Goal: Navigation & Orientation: Find specific page/section

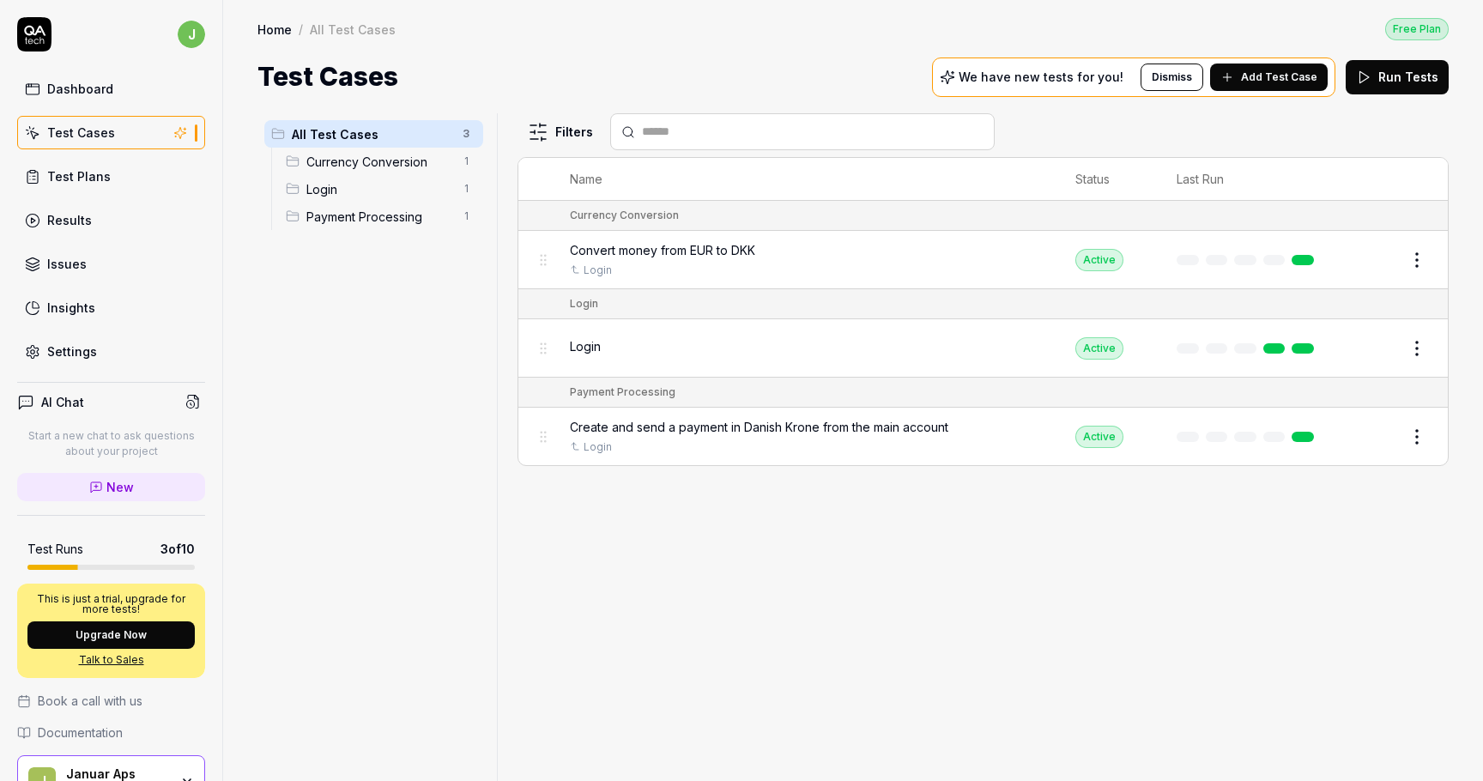
click at [135, 180] on link "Test Plans" at bounding box center [111, 176] width 188 height 33
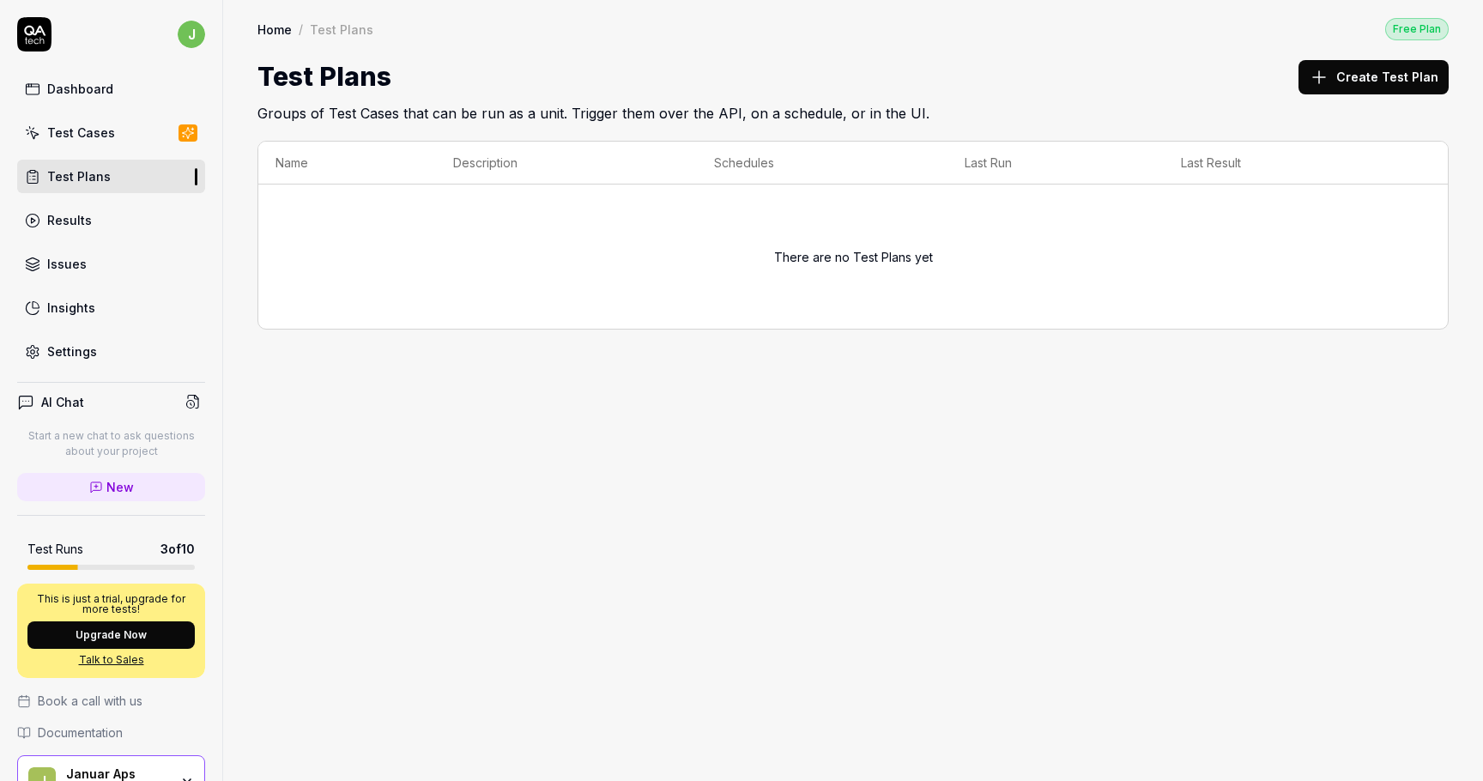
click at [112, 220] on link "Results" at bounding box center [111, 219] width 188 height 33
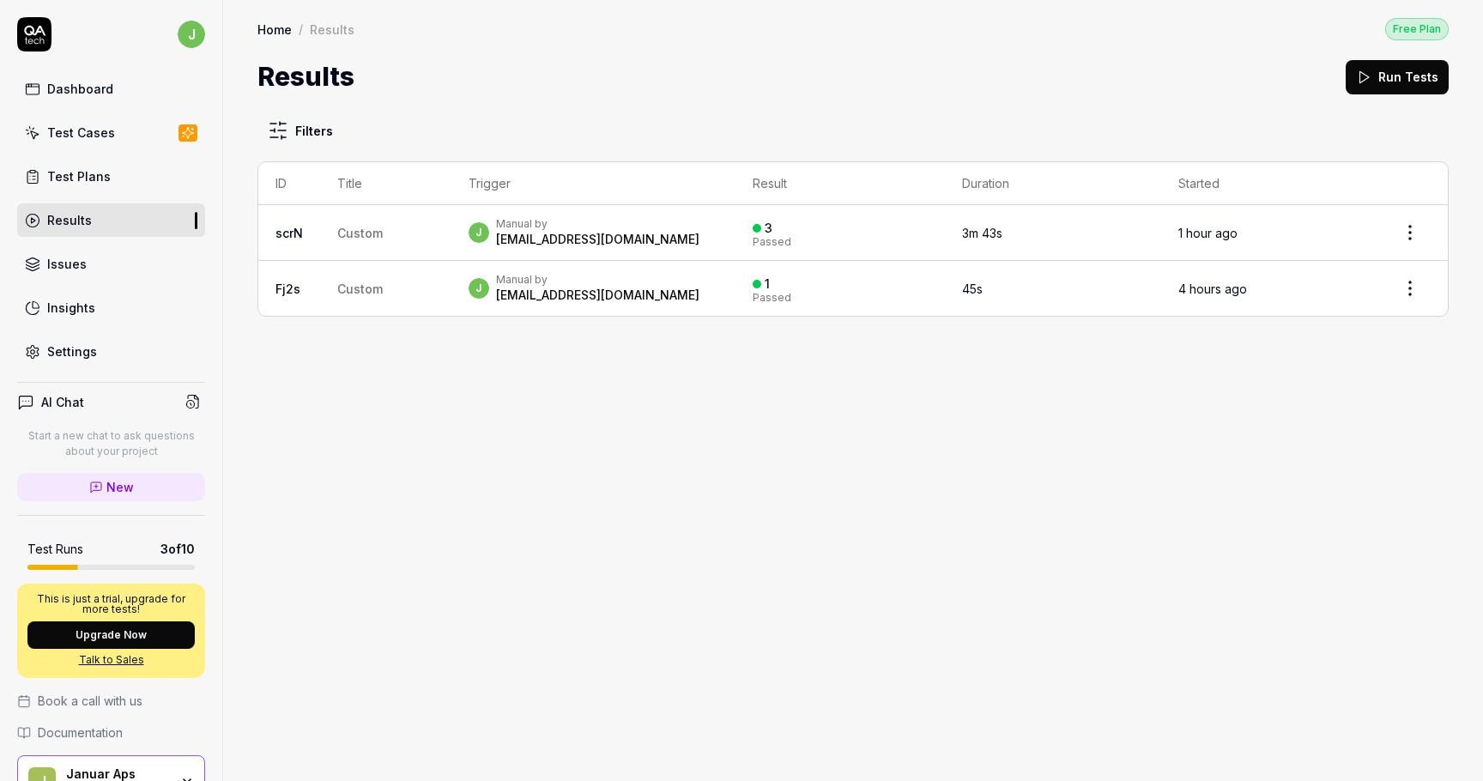
click at [112, 132] on link "Test Cases" at bounding box center [111, 132] width 188 height 33
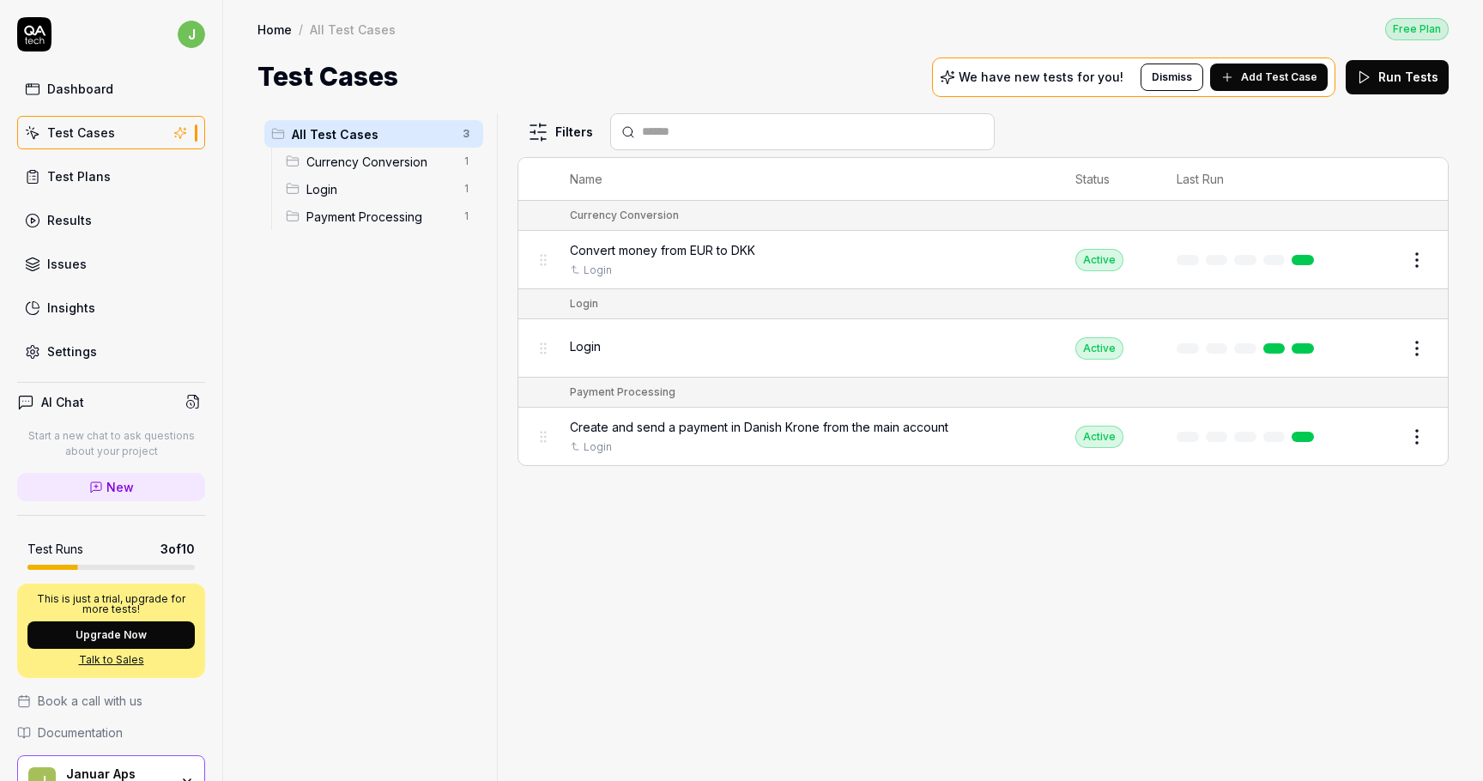
click at [108, 255] on link "Issues" at bounding box center [111, 263] width 188 height 33
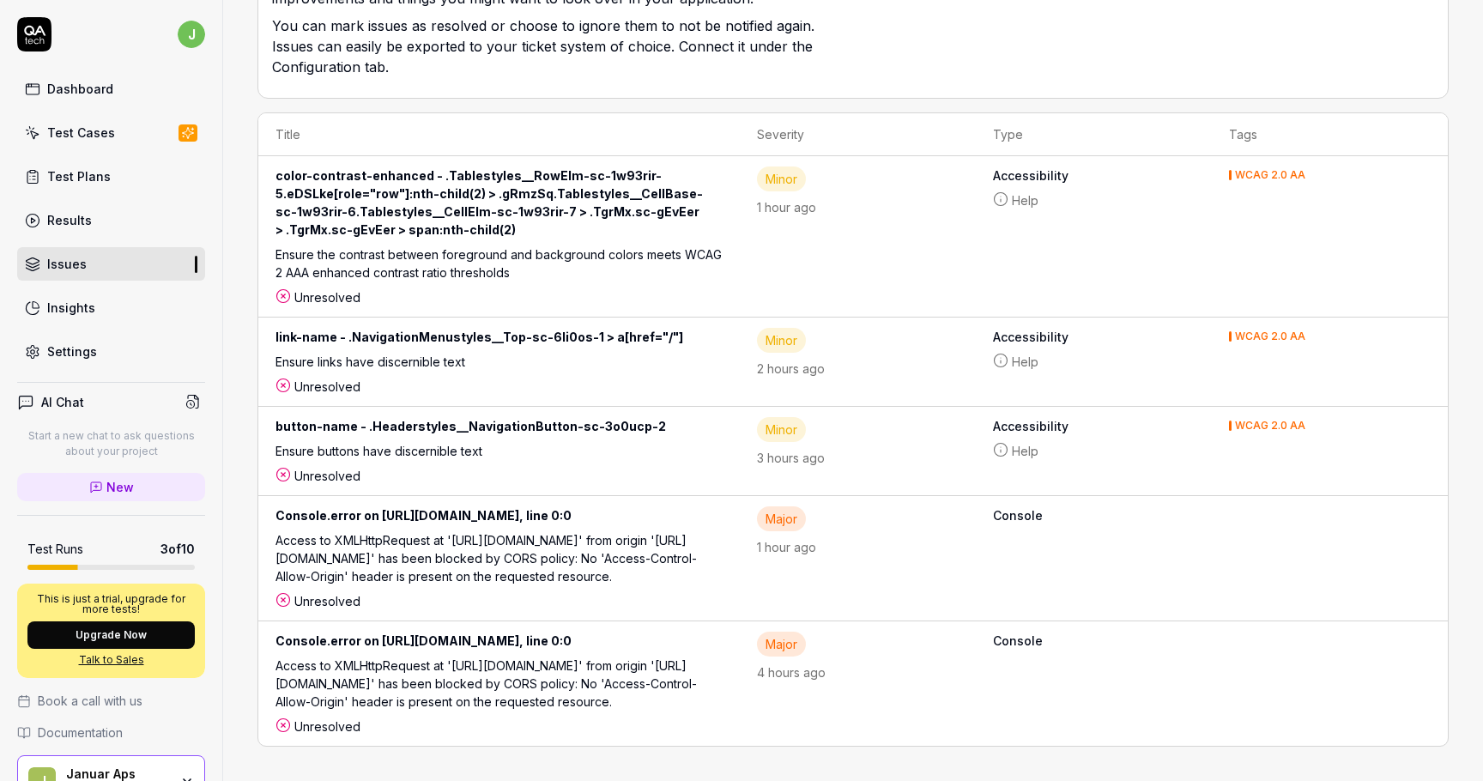
scroll to position [92, 0]
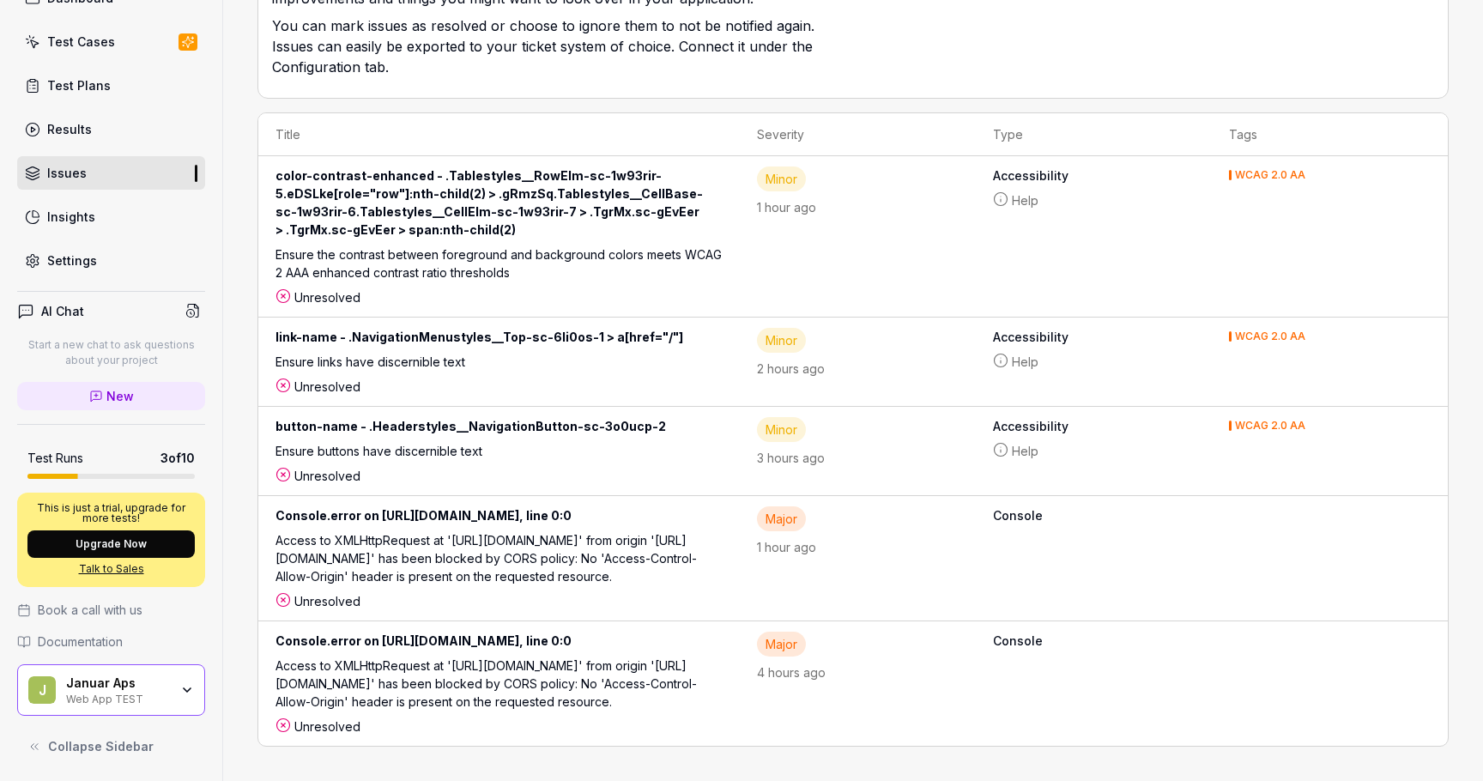
click at [183, 696] on icon "button" at bounding box center [187, 690] width 14 height 14
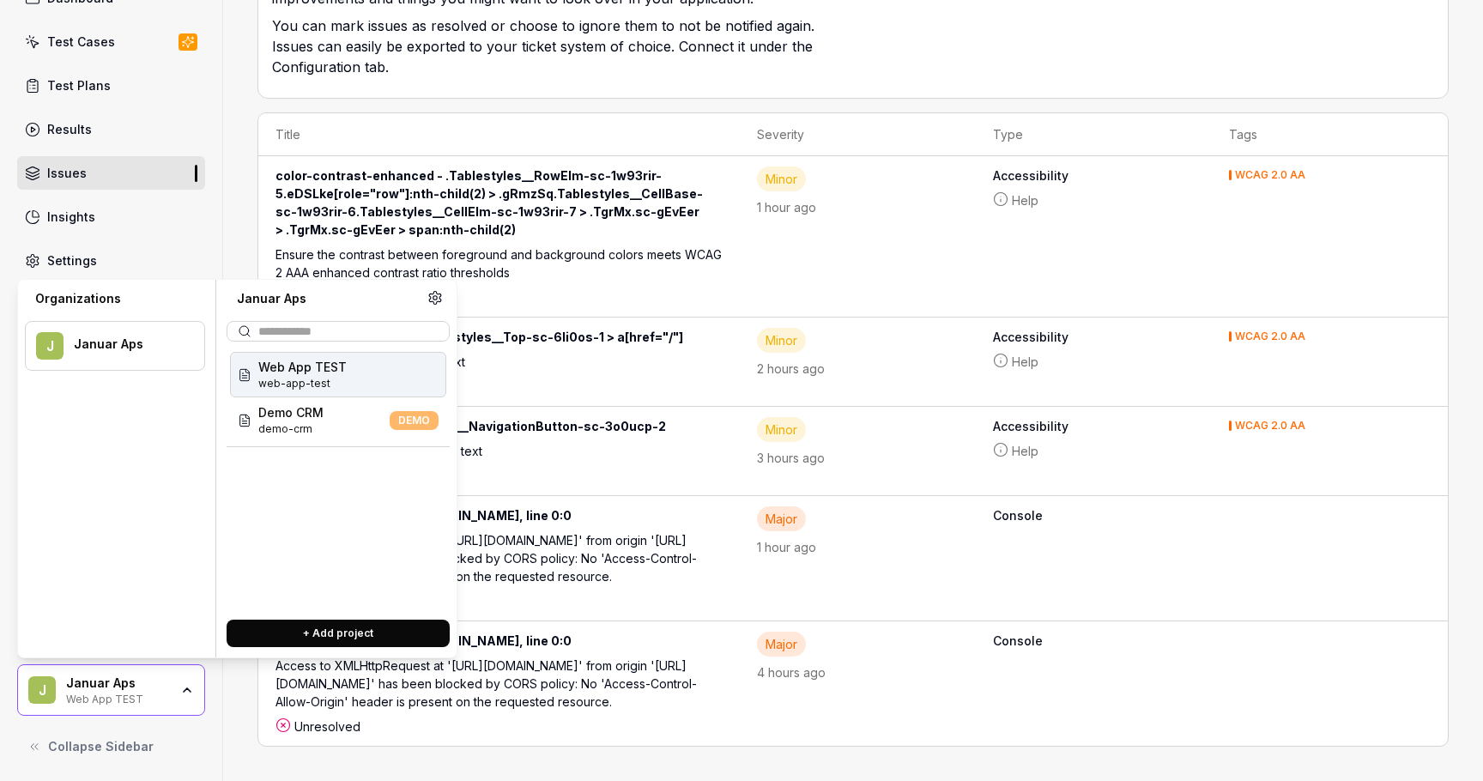
click at [183, 696] on icon "button" at bounding box center [187, 690] width 14 height 14
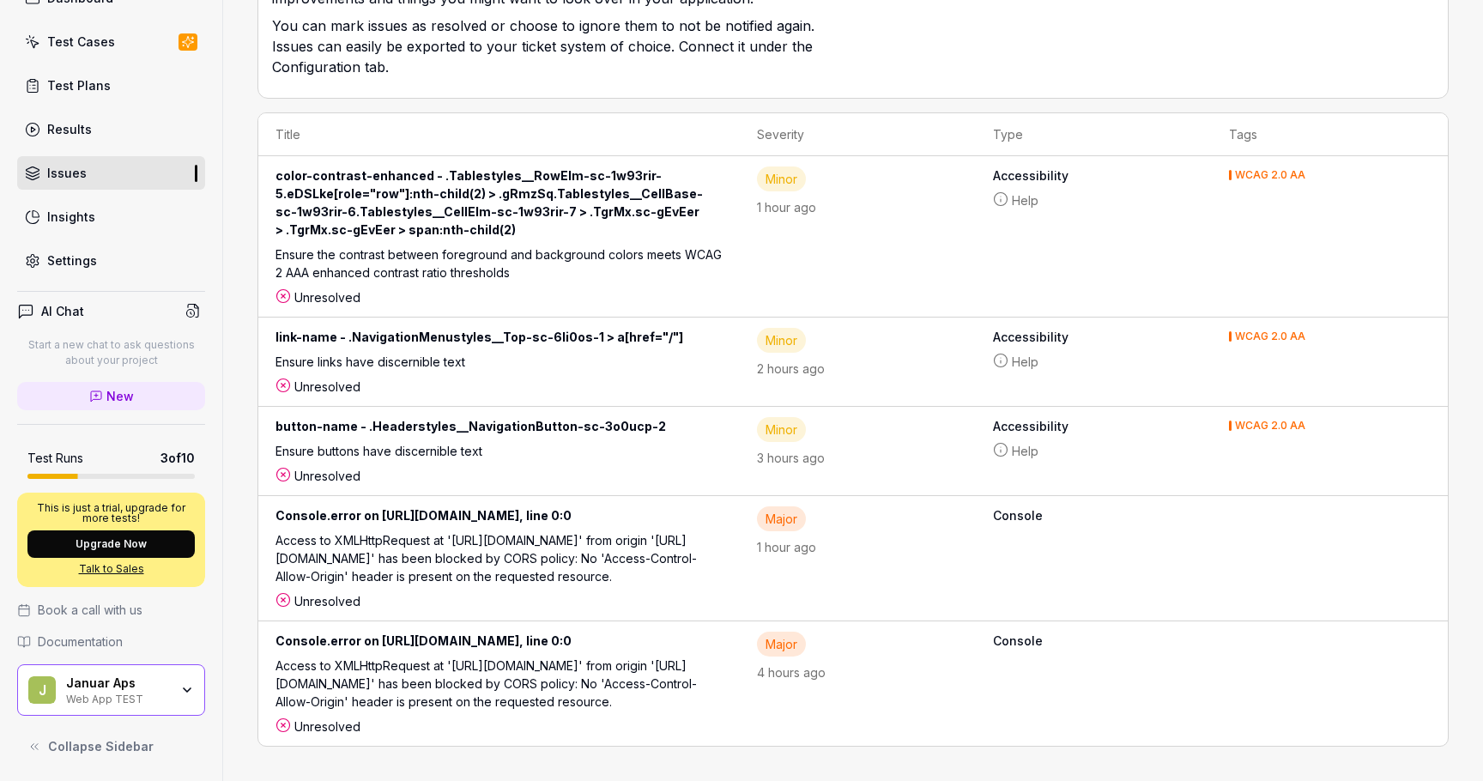
click at [138, 751] on span "Collapse Sidebar" at bounding box center [101, 746] width 106 height 18
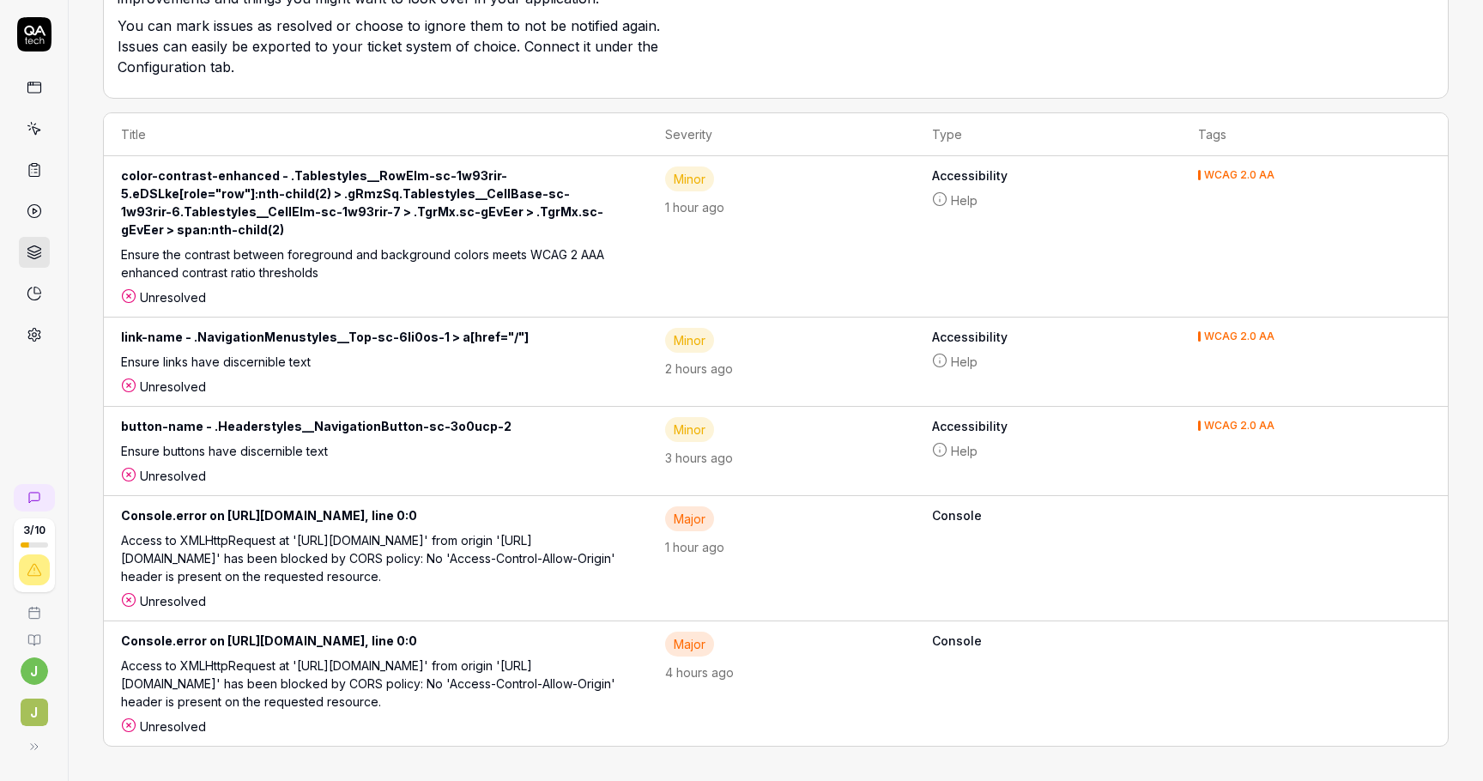
scroll to position [0, 0]
click at [26, 743] on button at bounding box center [31, 746] width 34 height 34
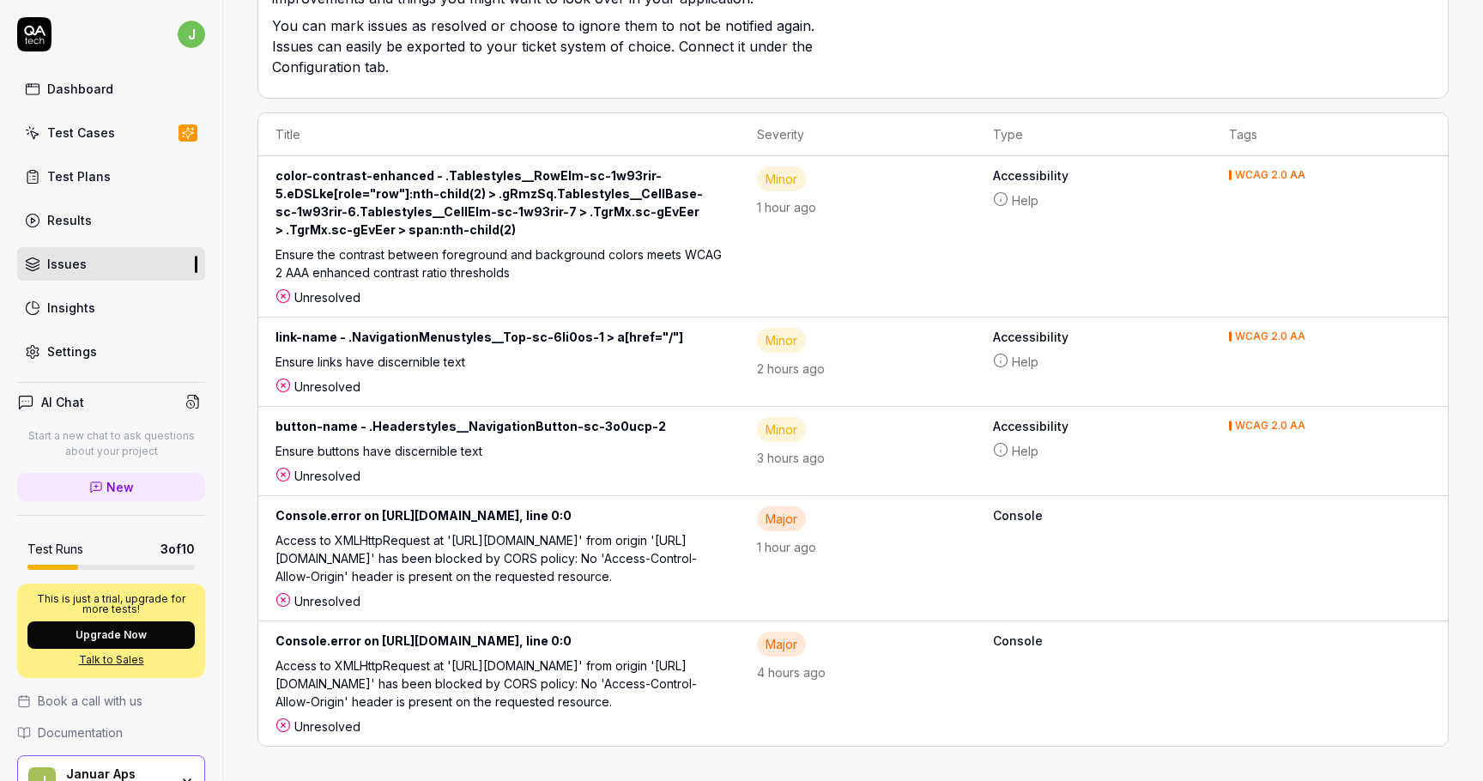
click at [65, 85] on div "Dashboard" at bounding box center [80, 89] width 66 height 18
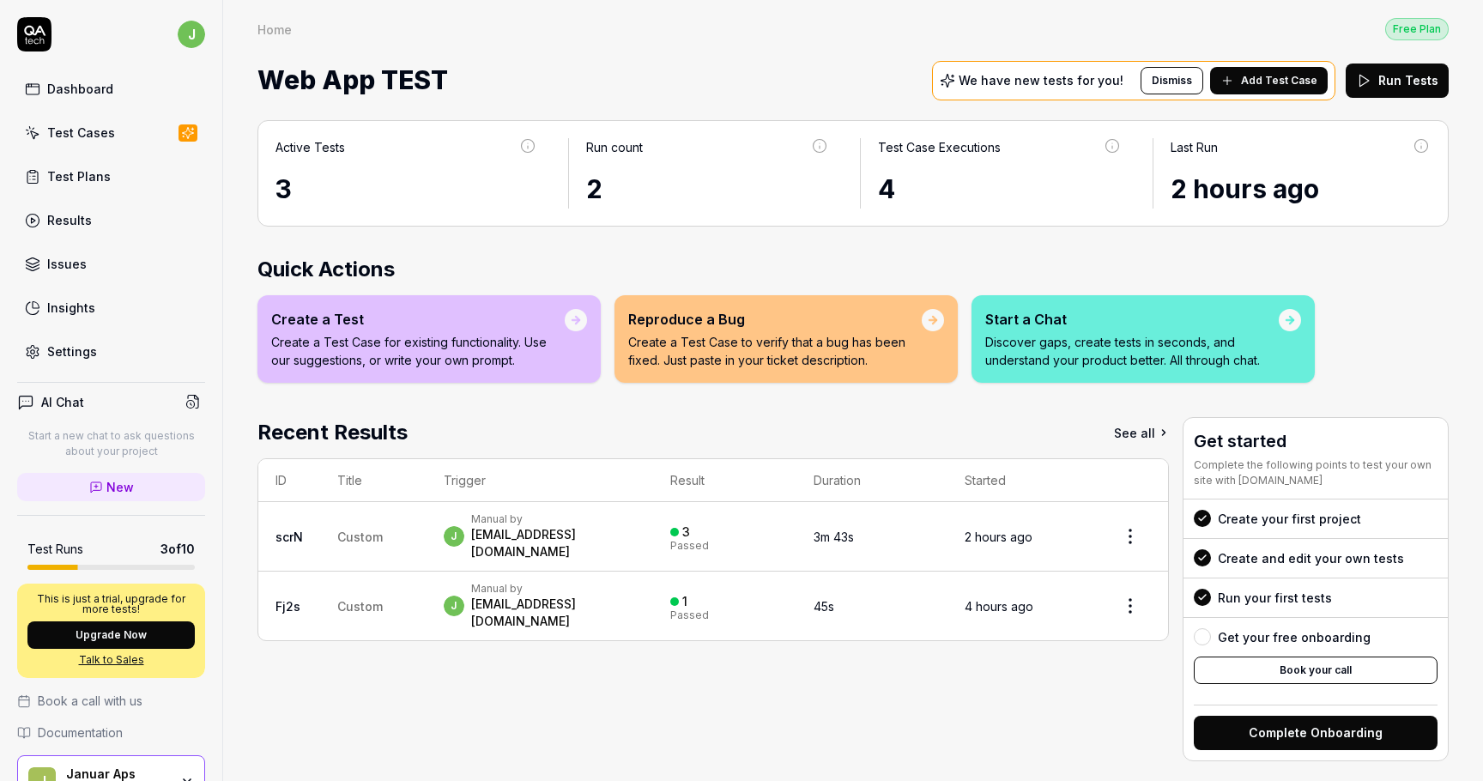
click at [865, 698] on div "Recent Results See all ID Title Trigger Result Duration Started scrN Custom j M…" at bounding box center [712, 589] width 911 height 344
click at [355, 513] on td "Custom" at bounding box center [373, 536] width 106 height 69
click at [504, 533] on div "[EMAIL_ADDRESS][DOMAIN_NAME]" at bounding box center [554, 543] width 166 height 34
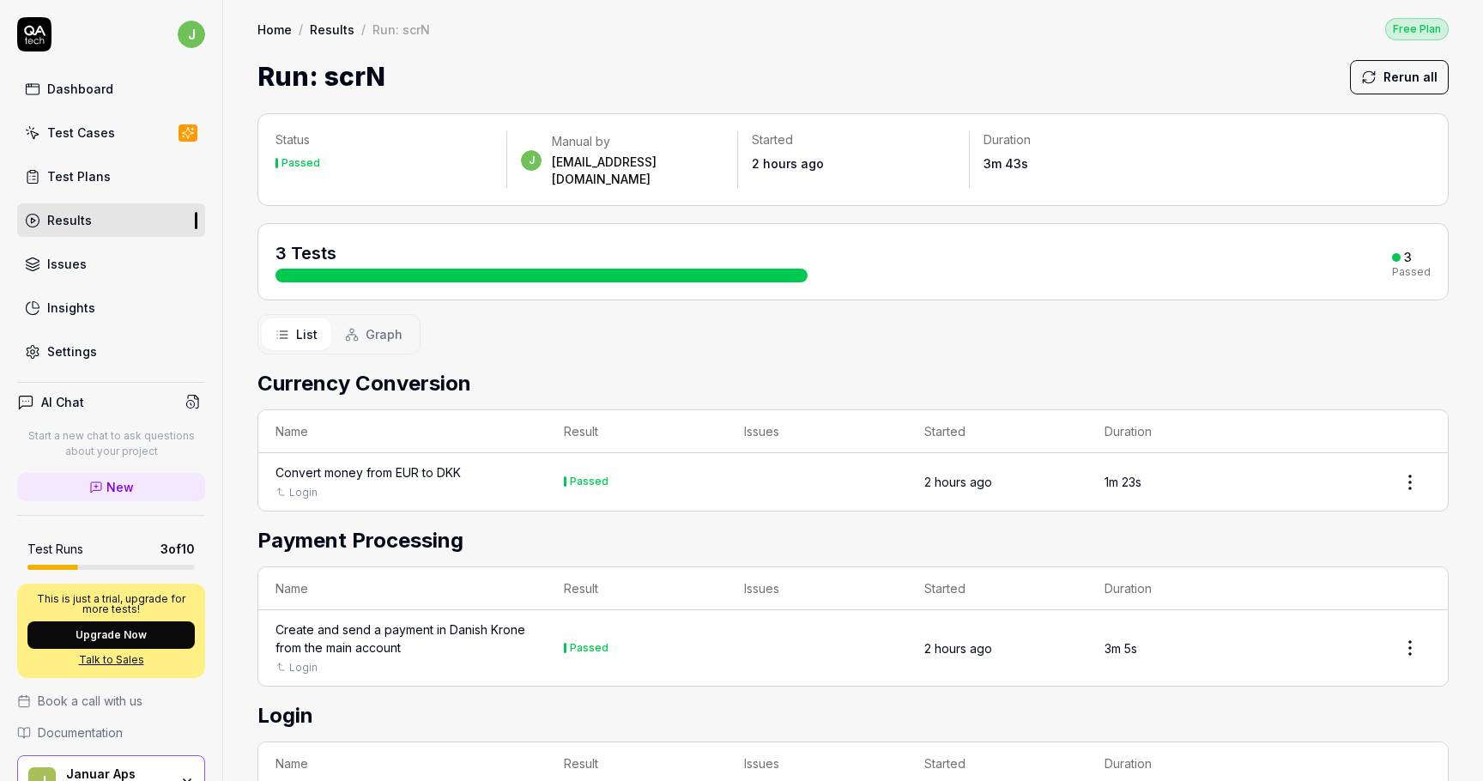
click at [504, 535] on h2 "Payment Processing" at bounding box center [852, 540] width 1191 height 31
click at [381, 330] on button "Graph" at bounding box center [373, 334] width 85 height 32
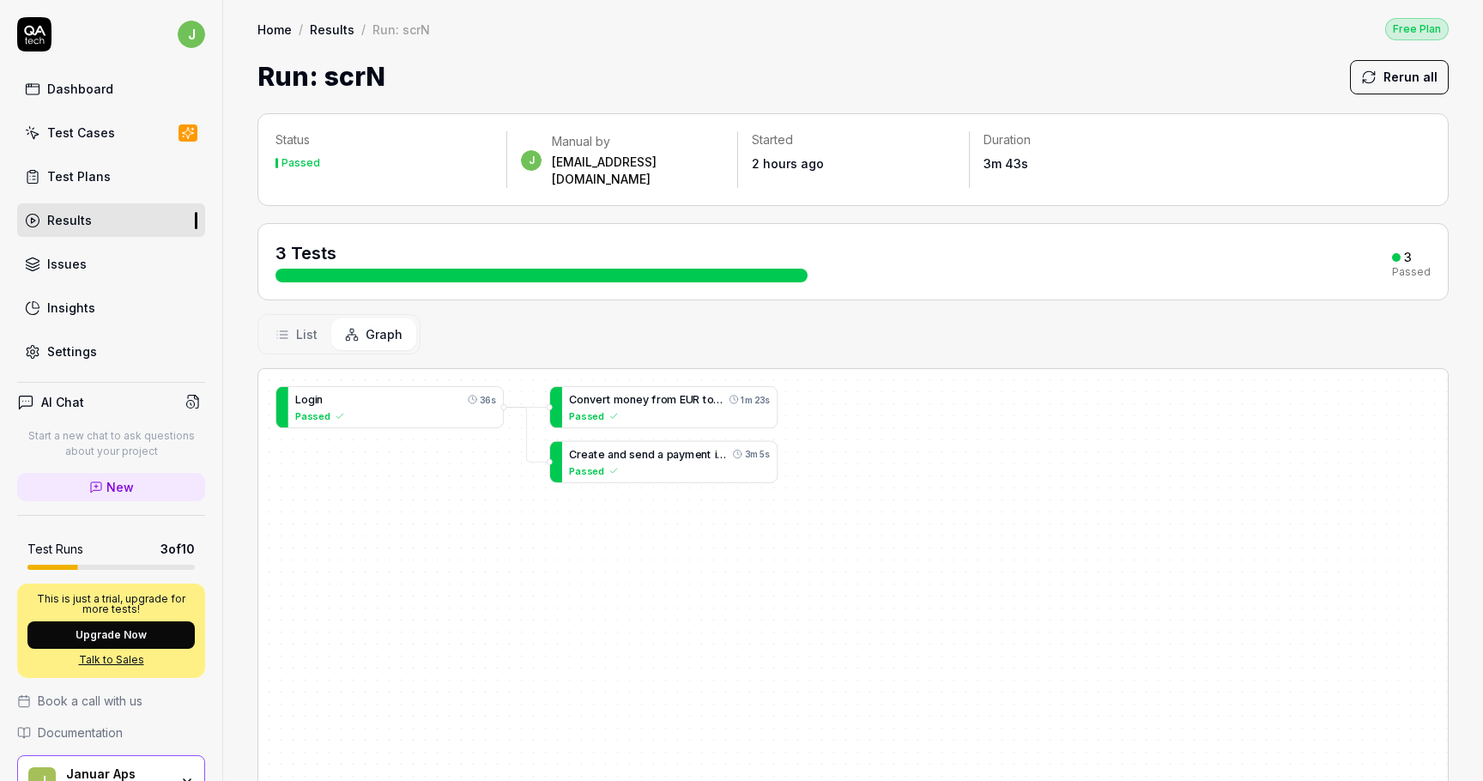
click at [287, 328] on icon at bounding box center [282, 335] width 14 height 14
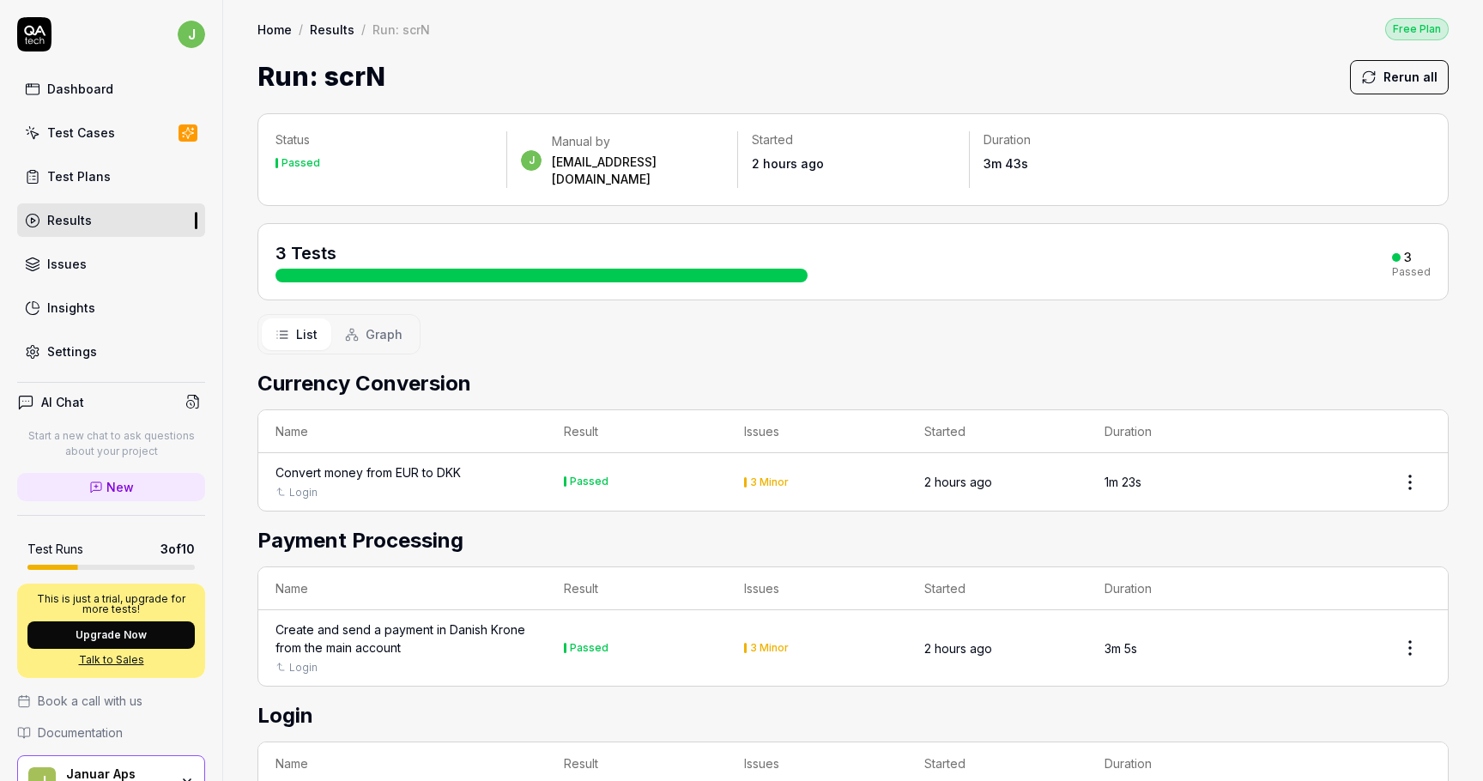
click at [79, 261] on div "Issues" at bounding box center [66, 264] width 39 height 18
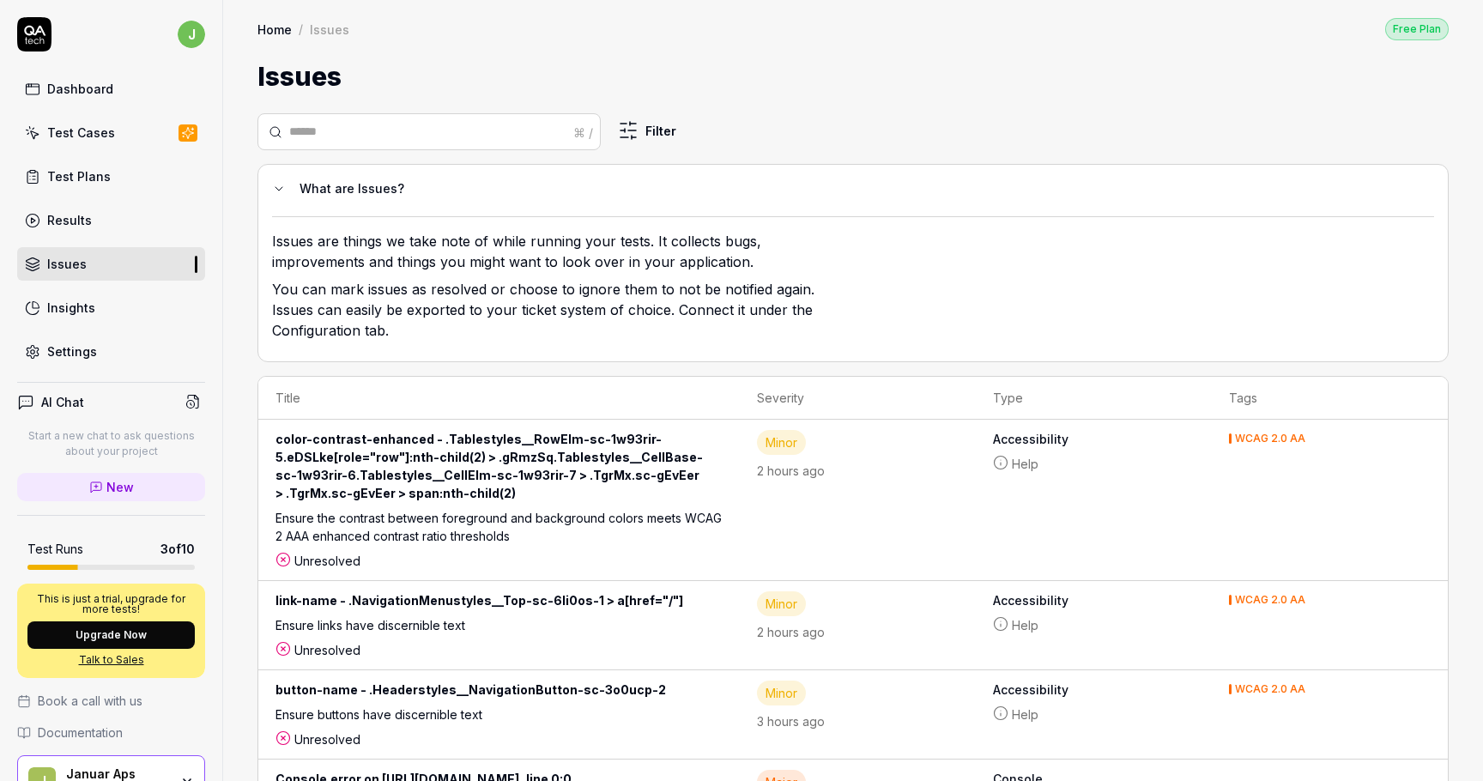
click at [97, 101] on link "Dashboard" at bounding box center [111, 88] width 188 height 33
